Goal: Check status: Check status

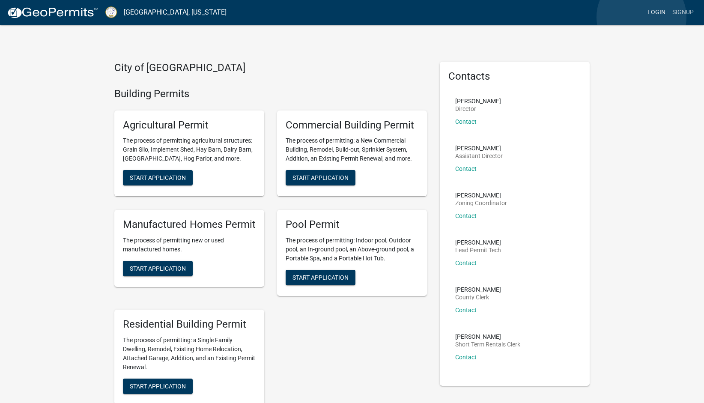
click at [644, 17] on link "Login" at bounding box center [656, 12] width 25 height 16
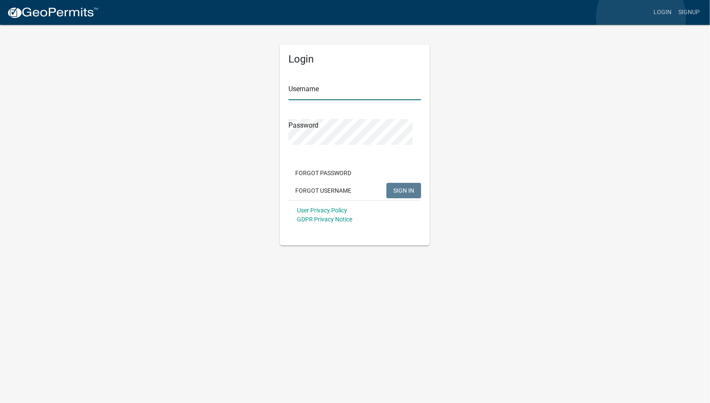
type input "[PERSON_NAME].[PERSON_NAME]"
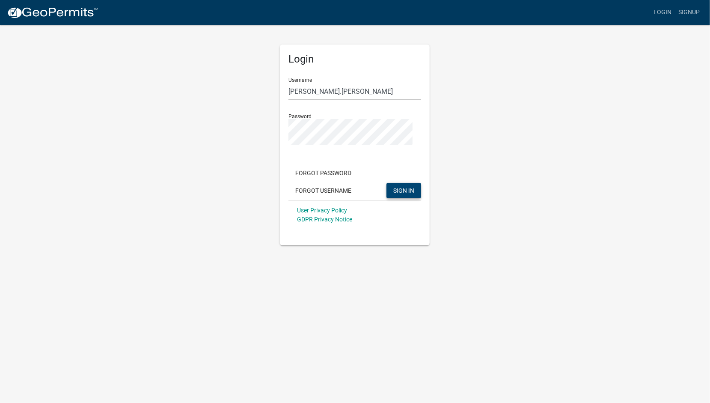
click at [393, 194] on span "SIGN IN" at bounding box center [403, 190] width 21 height 7
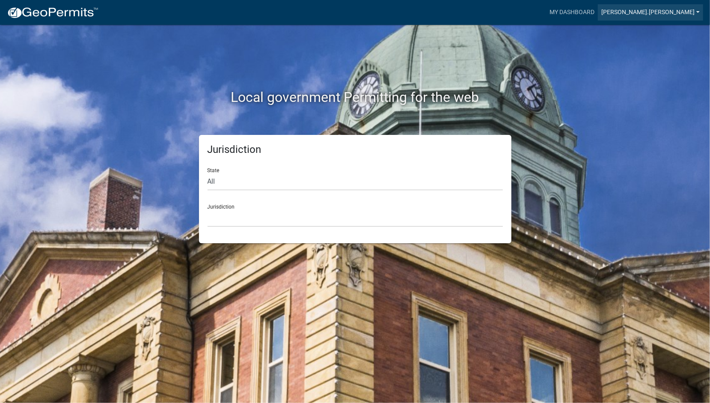
click at [691, 16] on link "[PERSON_NAME].[PERSON_NAME]" at bounding box center [650, 12] width 105 height 16
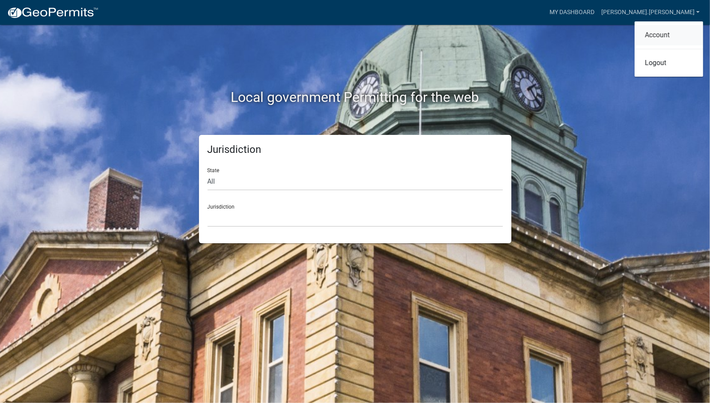
click at [635, 45] on link "Account" at bounding box center [669, 35] width 68 height 21
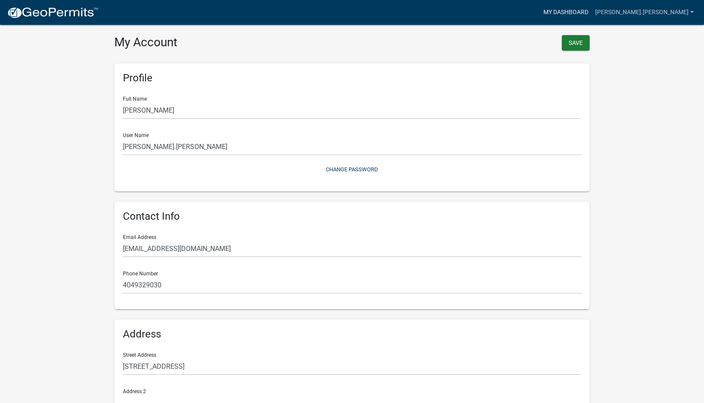
click at [587, 16] on link "My Dashboard" at bounding box center [566, 12] width 52 height 16
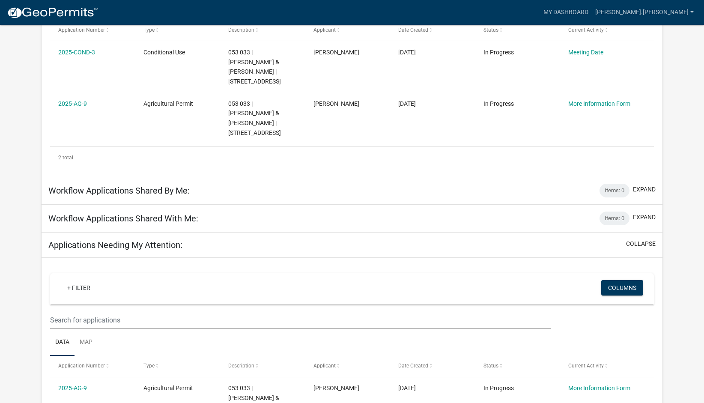
scroll to position [149, 0]
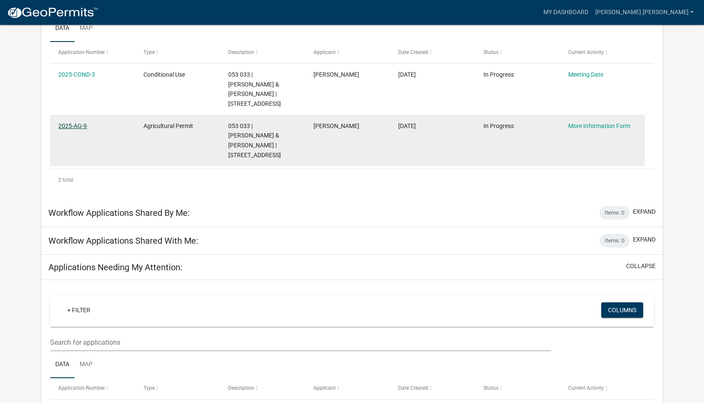
click at [87, 129] on link "2025-AG-9" at bounding box center [72, 125] width 29 height 7
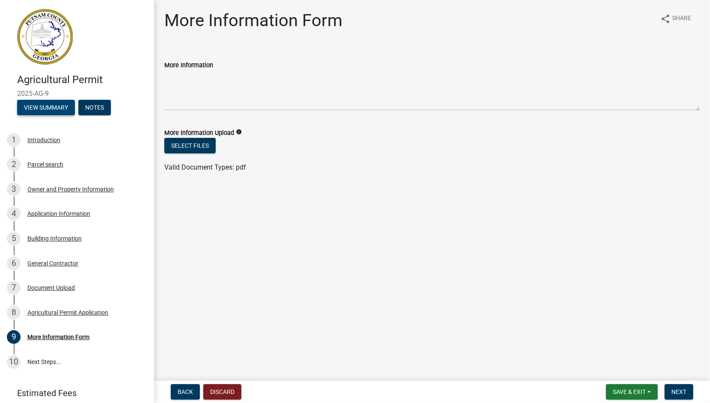
click at [69, 115] on button "View Summary" at bounding box center [46, 107] width 58 height 15
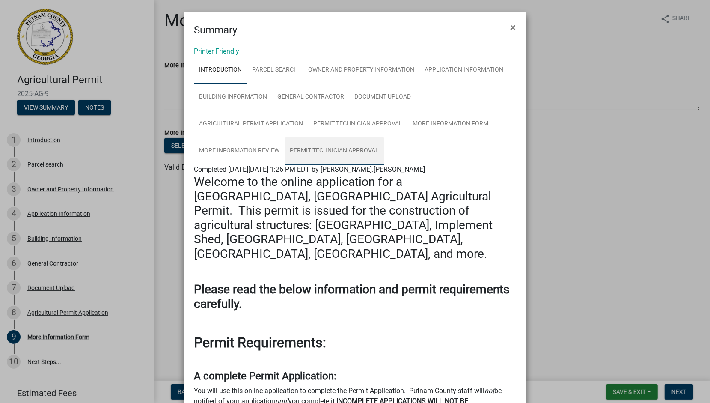
click at [373, 165] on link "Permit Technician Approval" at bounding box center [334, 150] width 99 height 27
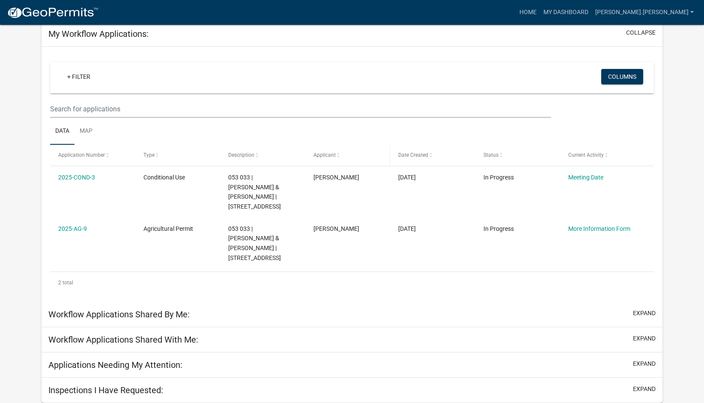
scroll to position [171, 0]
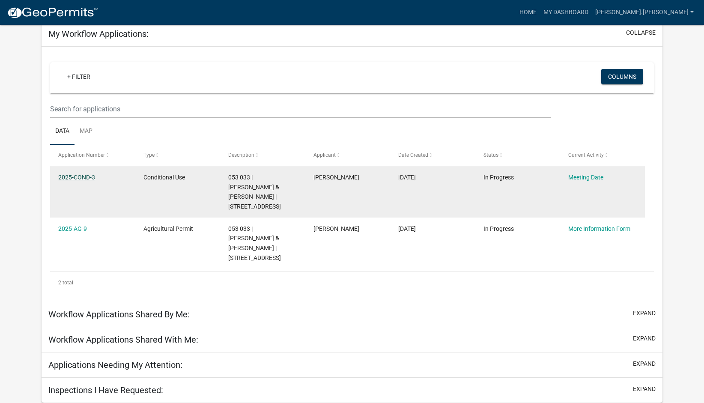
click at [74, 174] on link "2025-COND-3" at bounding box center [76, 177] width 37 height 7
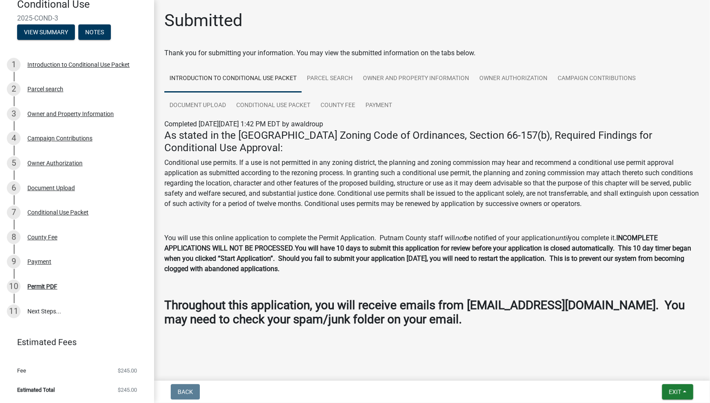
scroll to position [111, 0]
click at [63, 215] on div "Conditional Use Packet" at bounding box center [57, 212] width 61 height 6
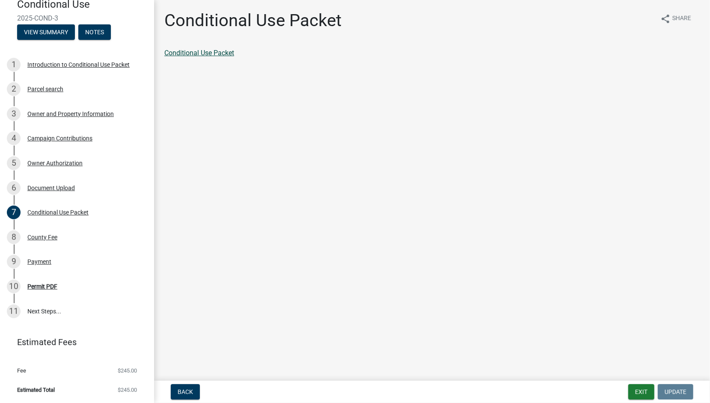
click at [234, 57] on link "Conditional Use Packet" at bounding box center [199, 53] width 70 height 8
click at [211, 125] on main "Conditional Use Packet share Share Conditional Use Packet" at bounding box center [432, 188] width 556 height 377
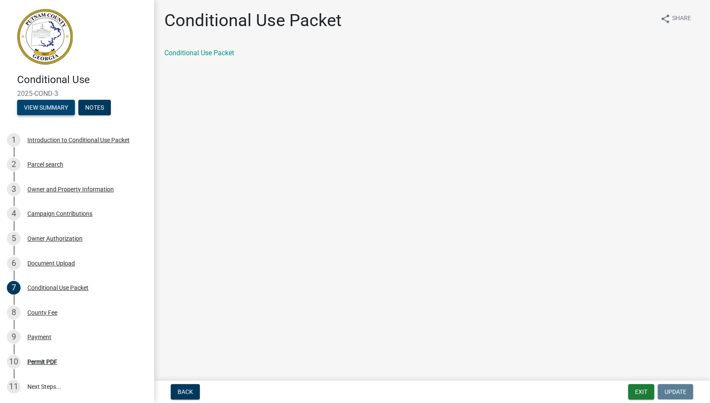
click at [75, 115] on button "View Summary" at bounding box center [46, 107] width 58 height 15
click at [78, 115] on button "Notes" at bounding box center [94, 107] width 33 height 15
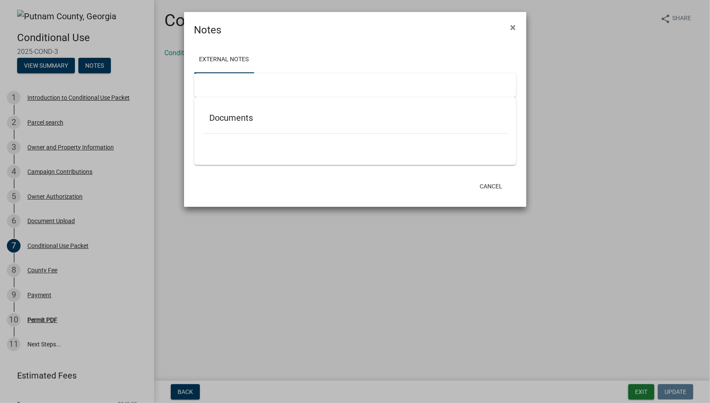
click at [68, 98] on ngb-modal-window "Notes × External Notes Documents Cancel" at bounding box center [355, 201] width 710 height 403
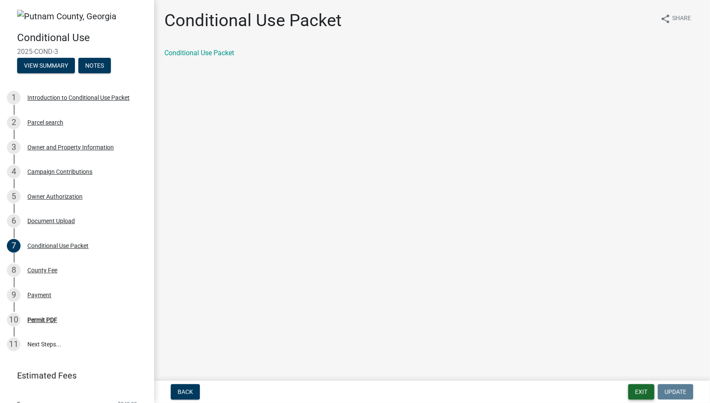
click at [628, 388] on button "Exit" at bounding box center [641, 391] width 26 height 15
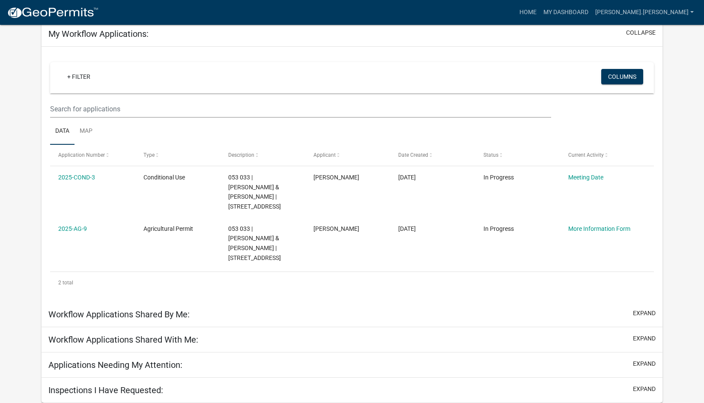
scroll to position [149, 0]
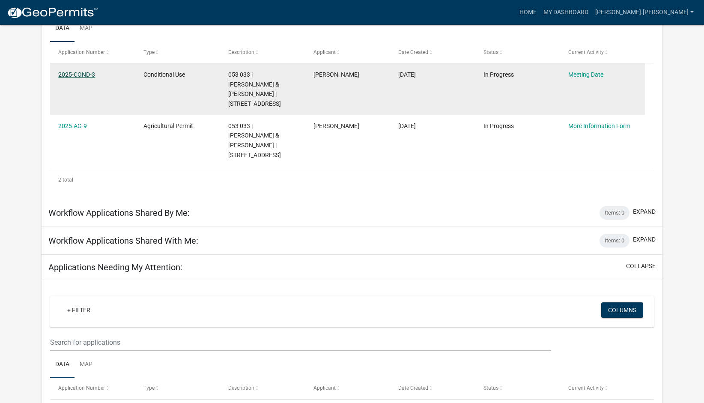
click at [84, 78] on link "2025-COND-3" at bounding box center [76, 74] width 37 height 7
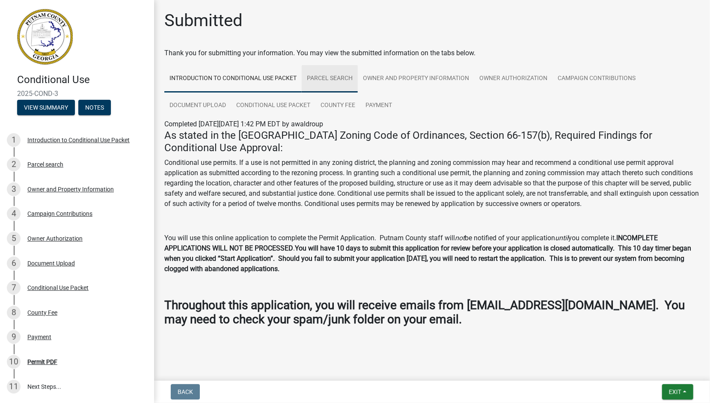
click at [358, 92] on link "Parcel search" at bounding box center [330, 78] width 56 height 27
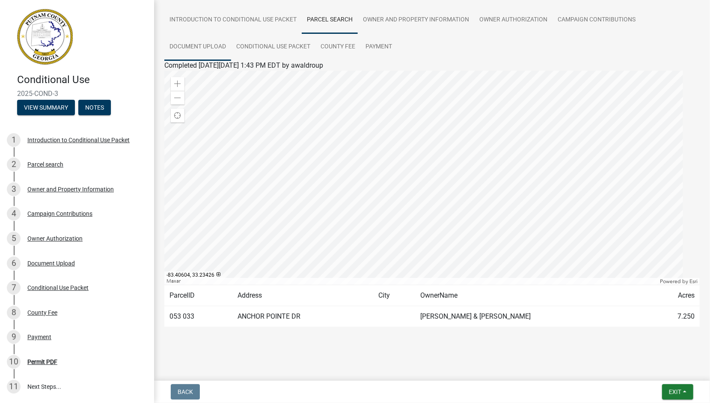
scroll to position [86, 0]
click at [474, 34] on link "Owner and Property Information" at bounding box center [416, 19] width 116 height 27
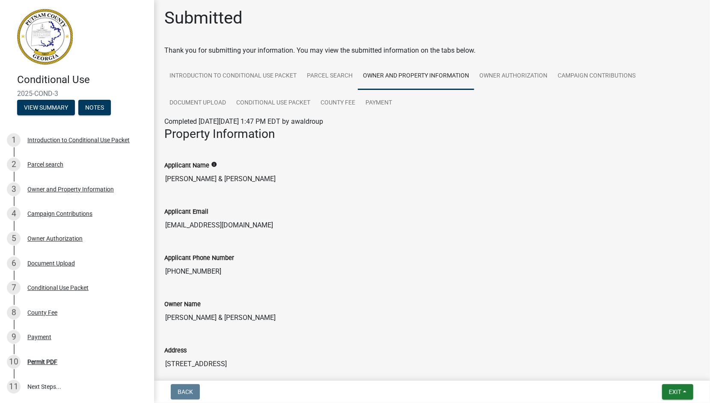
scroll to position [0, 0]
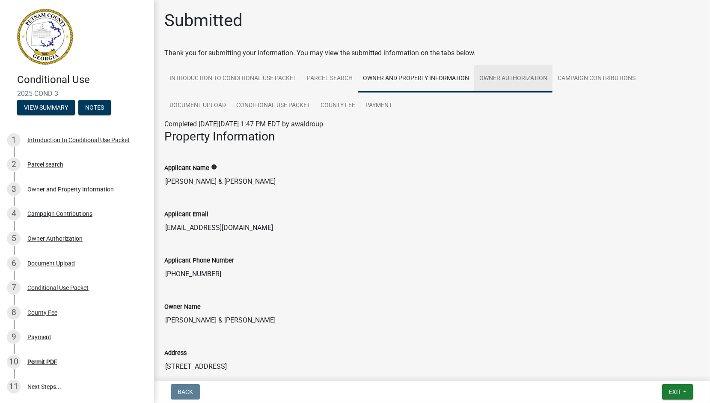
click at [474, 92] on link "Owner Authorization" at bounding box center [513, 78] width 78 height 27
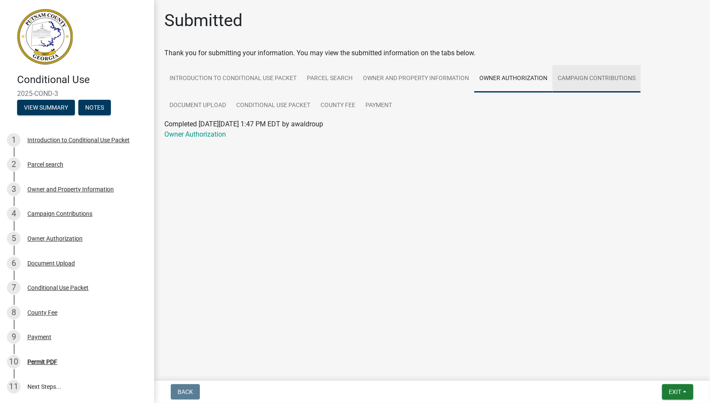
click at [553, 92] on link "Campaign Contributions" at bounding box center [597, 78] width 88 height 27
click at [231, 119] on link "Document Upload" at bounding box center [197, 105] width 67 height 27
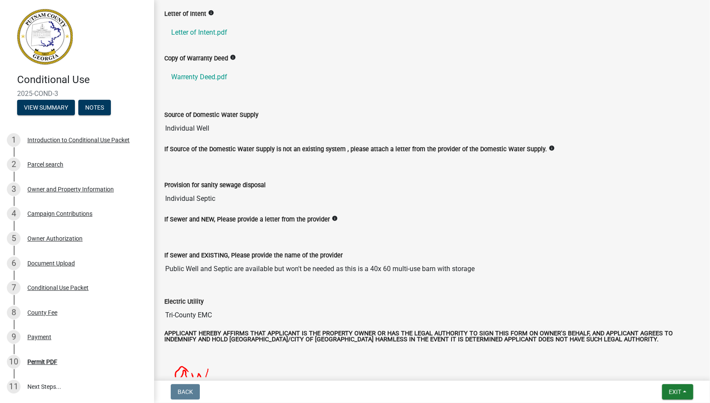
scroll to position [300, 0]
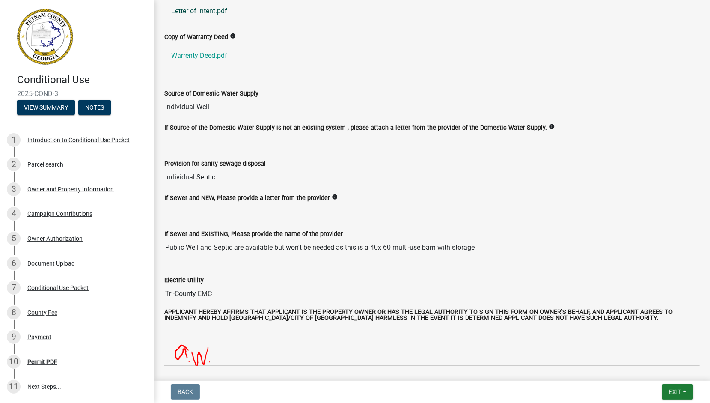
click at [188, 21] on link "Letter of Intent.pdf" at bounding box center [432, 11] width 536 height 21
click at [327, 25] on ul "Letter of Intent.pdf" at bounding box center [432, 10] width 536 height 27
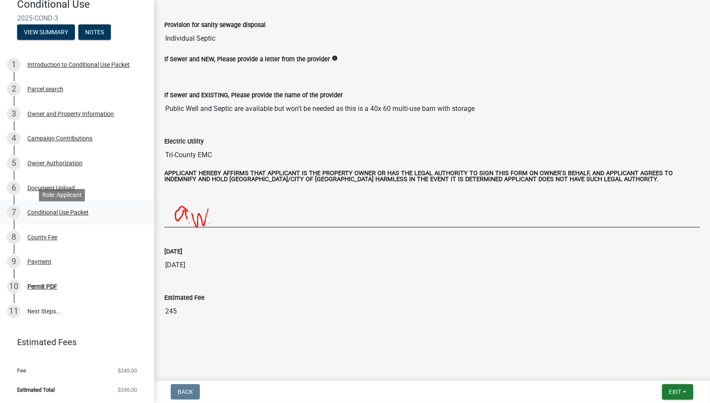
scroll to position [214, 0]
click at [56, 289] on div "Permit PDF" at bounding box center [42, 286] width 30 height 6
click at [50, 299] on link "11 Next Steps..." at bounding box center [77, 311] width 154 height 25
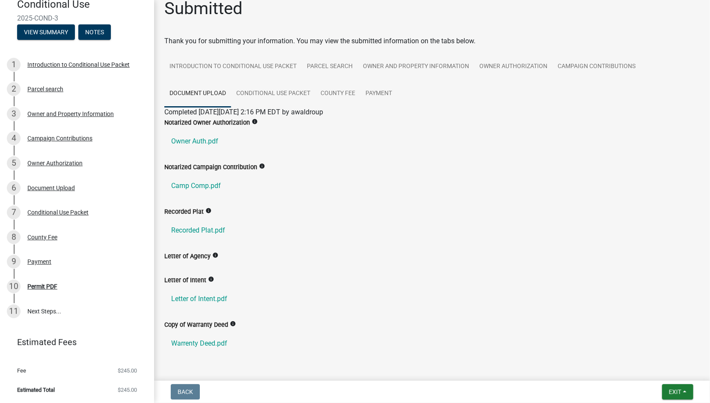
scroll to position [0, 0]
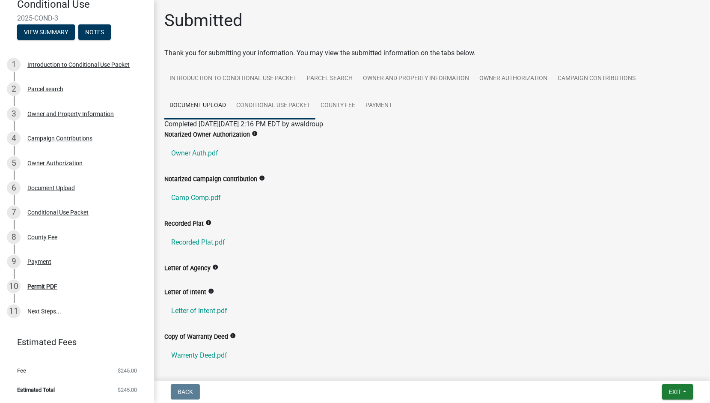
click at [315, 119] on link "Conditional Use Packet" at bounding box center [273, 105] width 84 height 27
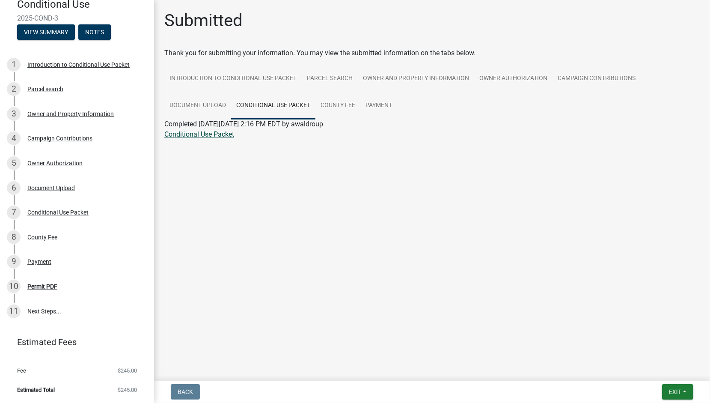
click at [192, 138] on link "Conditional Use Packet" at bounding box center [199, 134] width 70 height 8
